Goal: Task Accomplishment & Management: Manage account settings

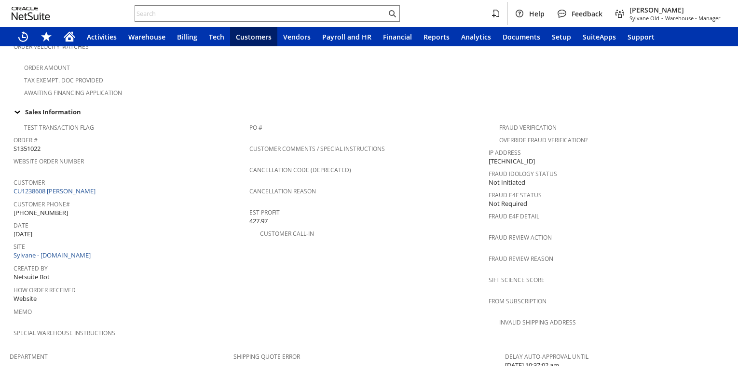
scroll to position [318, 0]
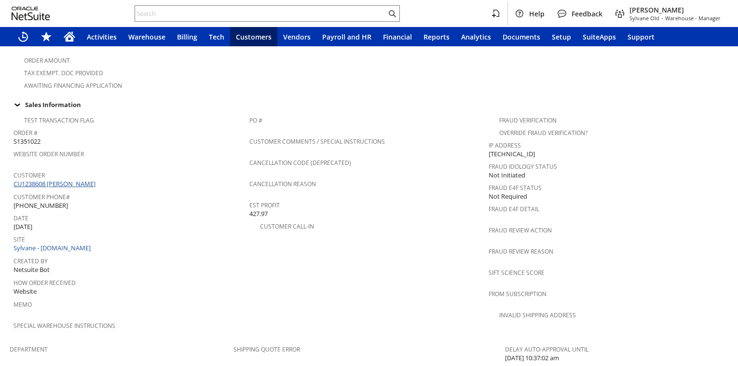
click at [70, 179] on link "CU1238608 [PERSON_NAME]" at bounding box center [56, 183] width 84 height 9
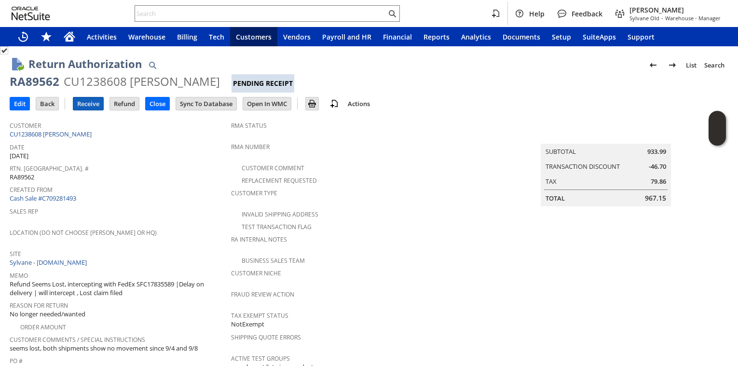
click at [84, 108] on input "Receive" at bounding box center [88, 103] width 30 height 13
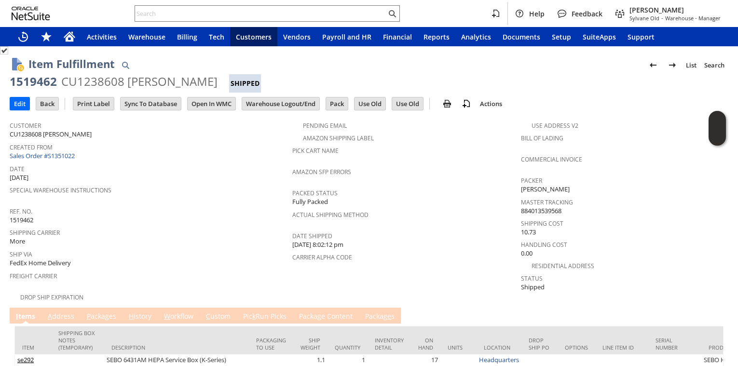
scroll to position [55, 0]
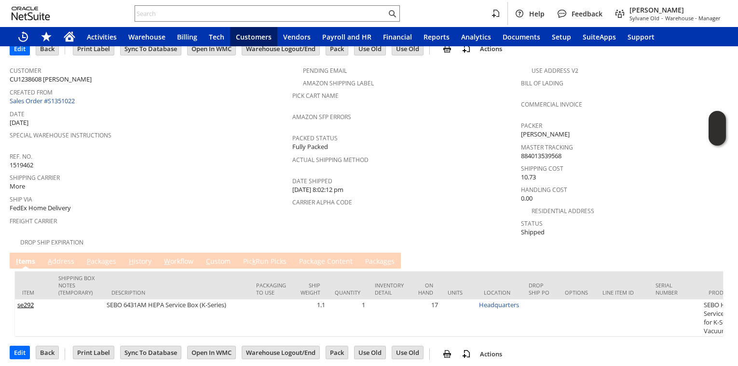
click at [94, 260] on link "P ackages" at bounding box center [101, 262] width 34 height 11
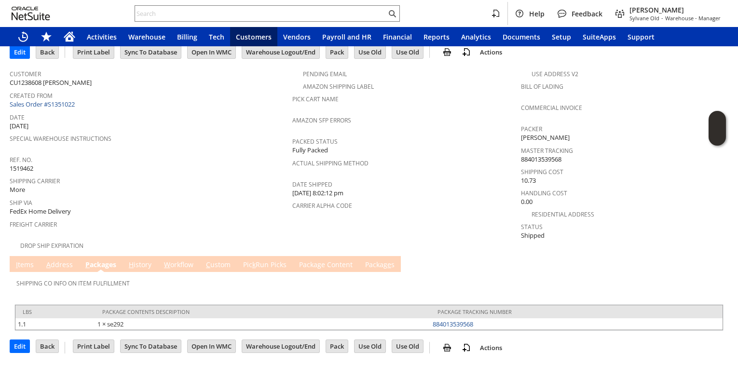
scroll to position [45, 0]
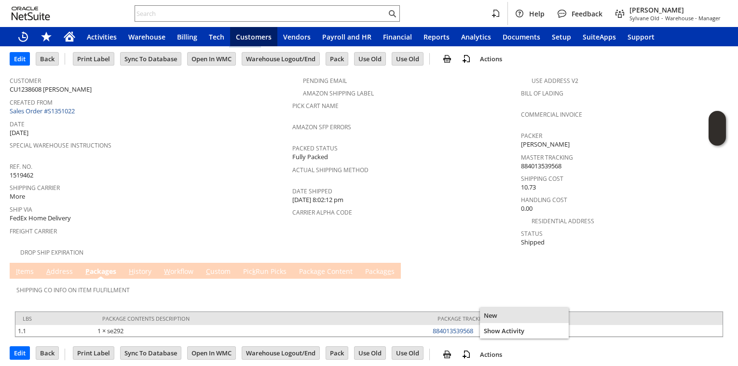
click at [484, 322] on div "New" at bounding box center [524, 315] width 89 height 15
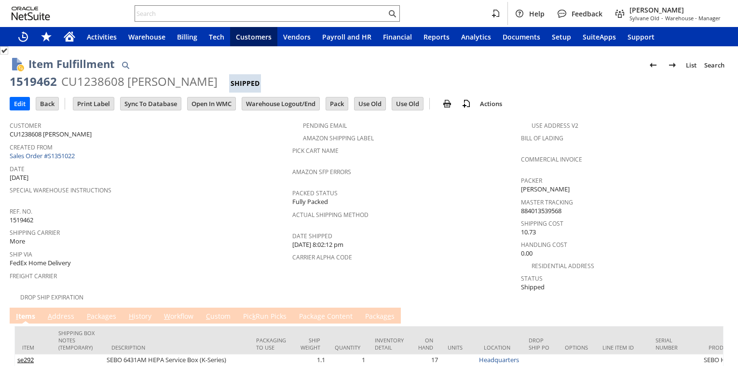
scroll to position [45, 0]
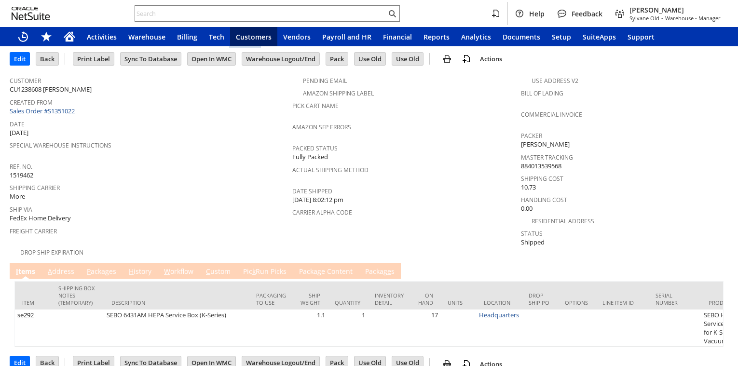
click at [107, 268] on link "P ackages" at bounding box center [101, 272] width 34 height 11
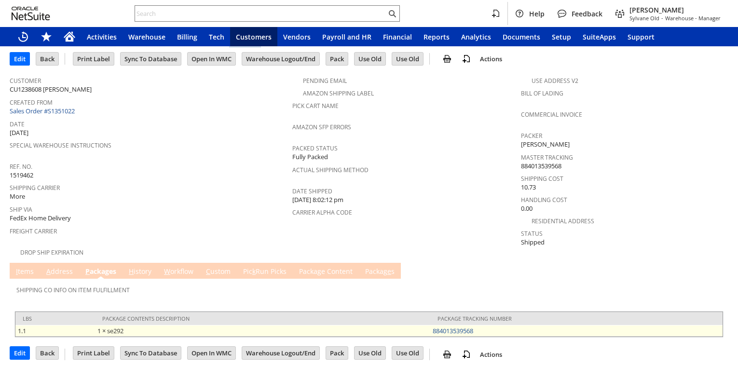
click at [490, 325] on td "884013539568" at bounding box center [576, 331] width 292 height 12
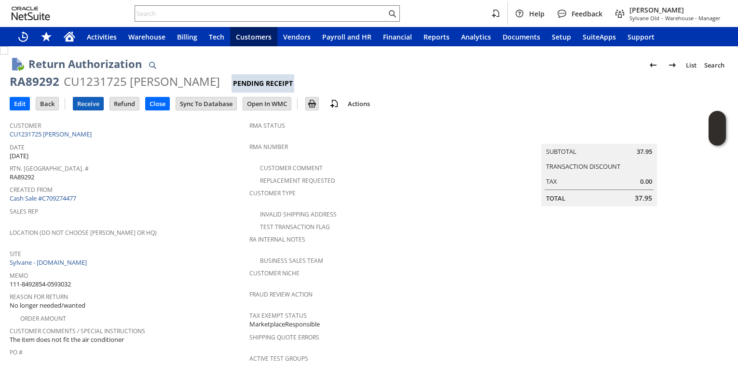
click at [84, 106] on input "Receive" at bounding box center [88, 103] width 30 height 13
click at [82, 106] on input "Receive" at bounding box center [88, 103] width 30 height 13
click at [122, 180] on td "Rtn. [GEOGRAPHIC_DATA]. # RA89584" at bounding box center [130, 172] width 240 height 21
click at [86, 104] on input "Receive" at bounding box center [88, 103] width 30 height 13
